Goal: Task Accomplishment & Management: Manage account settings

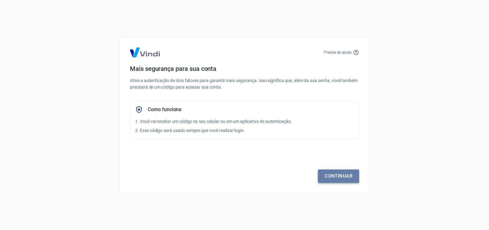
click at [353, 175] on link "Continuar" at bounding box center [338, 176] width 41 height 13
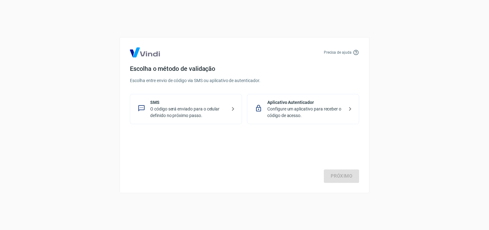
click at [169, 110] on p "O código será enviado para o celular definido no próximo passo." at bounding box center [188, 112] width 76 height 13
click at [341, 176] on link "Próximo" at bounding box center [341, 176] width 35 height 13
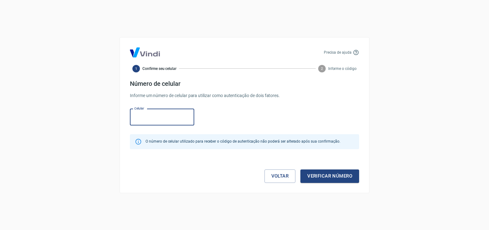
click at [155, 117] on input "Celular" at bounding box center [162, 117] width 64 height 17
type input "(21) 99528-8937"
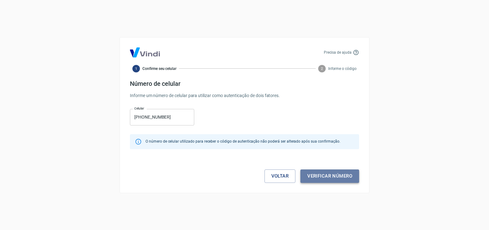
click at [338, 174] on button "Verificar número" at bounding box center [329, 176] width 59 height 13
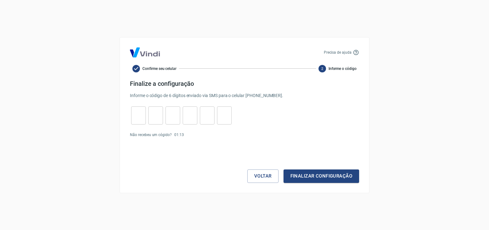
click at [136, 114] on input "tel" at bounding box center [138, 115] width 15 height 13
type input "7"
type input "0"
type input "5"
type input "2"
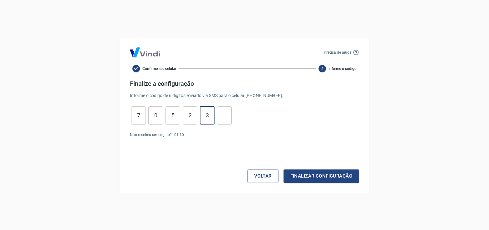
type input "3"
type input "1"
click at [318, 179] on button "Finalizar configuração" at bounding box center [321, 176] width 76 height 13
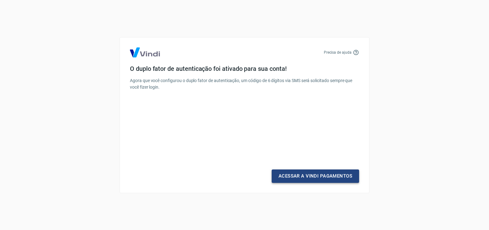
click at [314, 175] on link "Acessar a Vindi Pagamentos" at bounding box center [315, 176] width 87 height 13
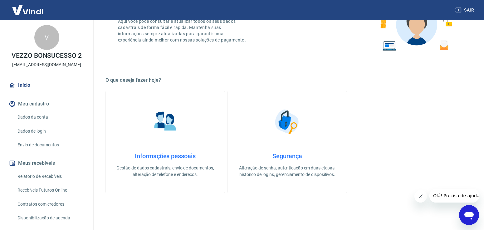
scroll to position [135, 0]
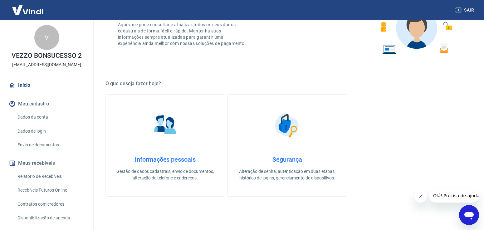
drag, startPoint x: 88, startPoint y: 65, endPoint x: 89, endPoint y: 170, distance: 105.2
click at [89, 170] on div "V VEZZO BONSUCESSO 2 bonsucesso2@vezzomoveis.com.br Início Meu cadastro Dados d…" at bounding box center [47, 125] width 94 height 210
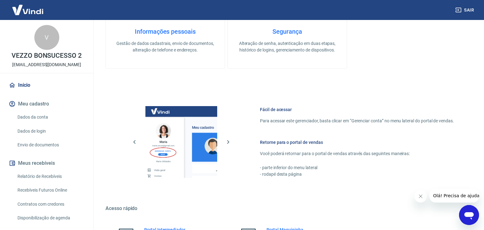
scroll to position [333, 0]
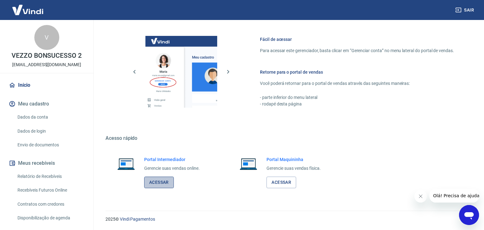
click at [162, 183] on link "Acessar" at bounding box center [159, 183] width 30 height 12
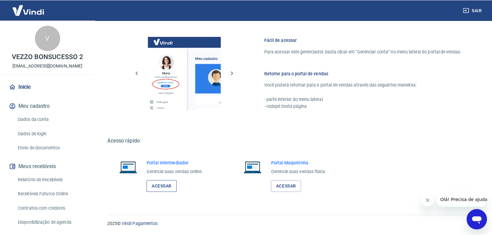
scroll to position [329, 0]
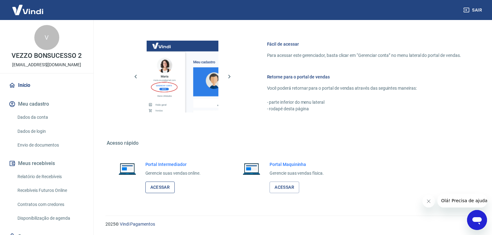
click at [160, 185] on link "Acessar" at bounding box center [160, 187] width 30 height 12
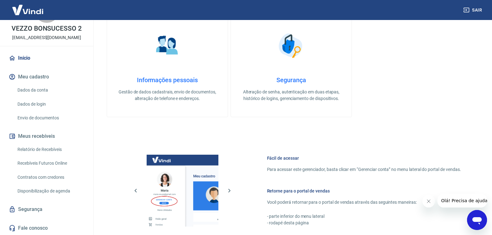
scroll to position [329, 0]
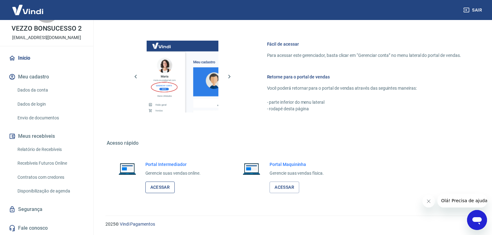
click at [162, 184] on link "Acessar" at bounding box center [160, 187] width 30 height 12
click at [428, 201] on icon "Fechar mensagem da empresa" at bounding box center [428, 201] width 5 height 5
